Goal: Transaction & Acquisition: Purchase product/service

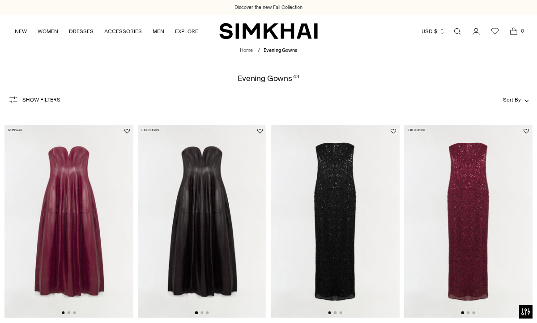
click at [42, 99] on span "Show Filters" at bounding box center [41, 100] width 38 height 6
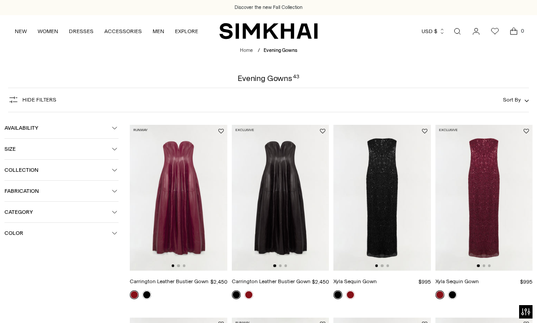
click at [14, 233] on span "Color" at bounding box center [57, 233] width 107 height 6
click at [11, 285] on div at bounding box center [10, 285] width 12 height 12
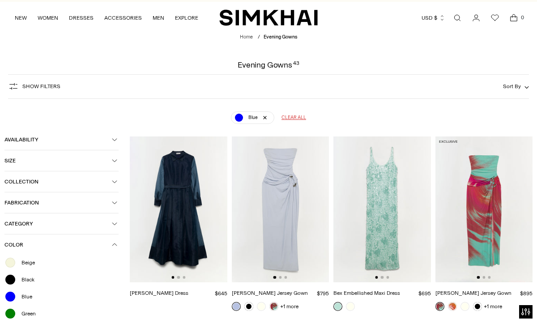
scroll to position [14, 0]
click at [279, 209] on img at bounding box center [281, 209] width 98 height 146
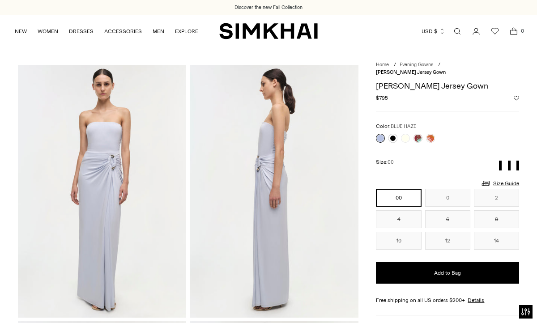
scroll to position [4, 0]
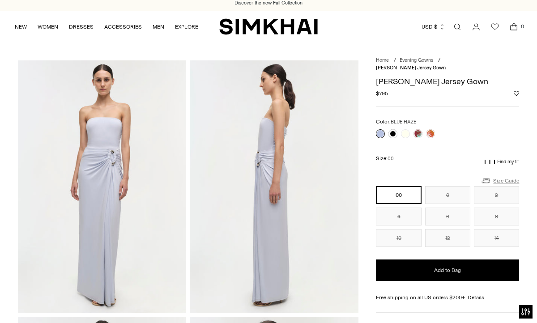
click at [499, 180] on link "Size Guide" at bounding box center [499, 180] width 38 height 11
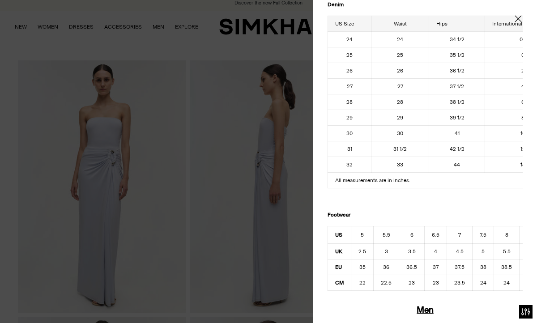
scroll to position [0, 0]
